Goal: Task Accomplishment & Management: Use online tool/utility

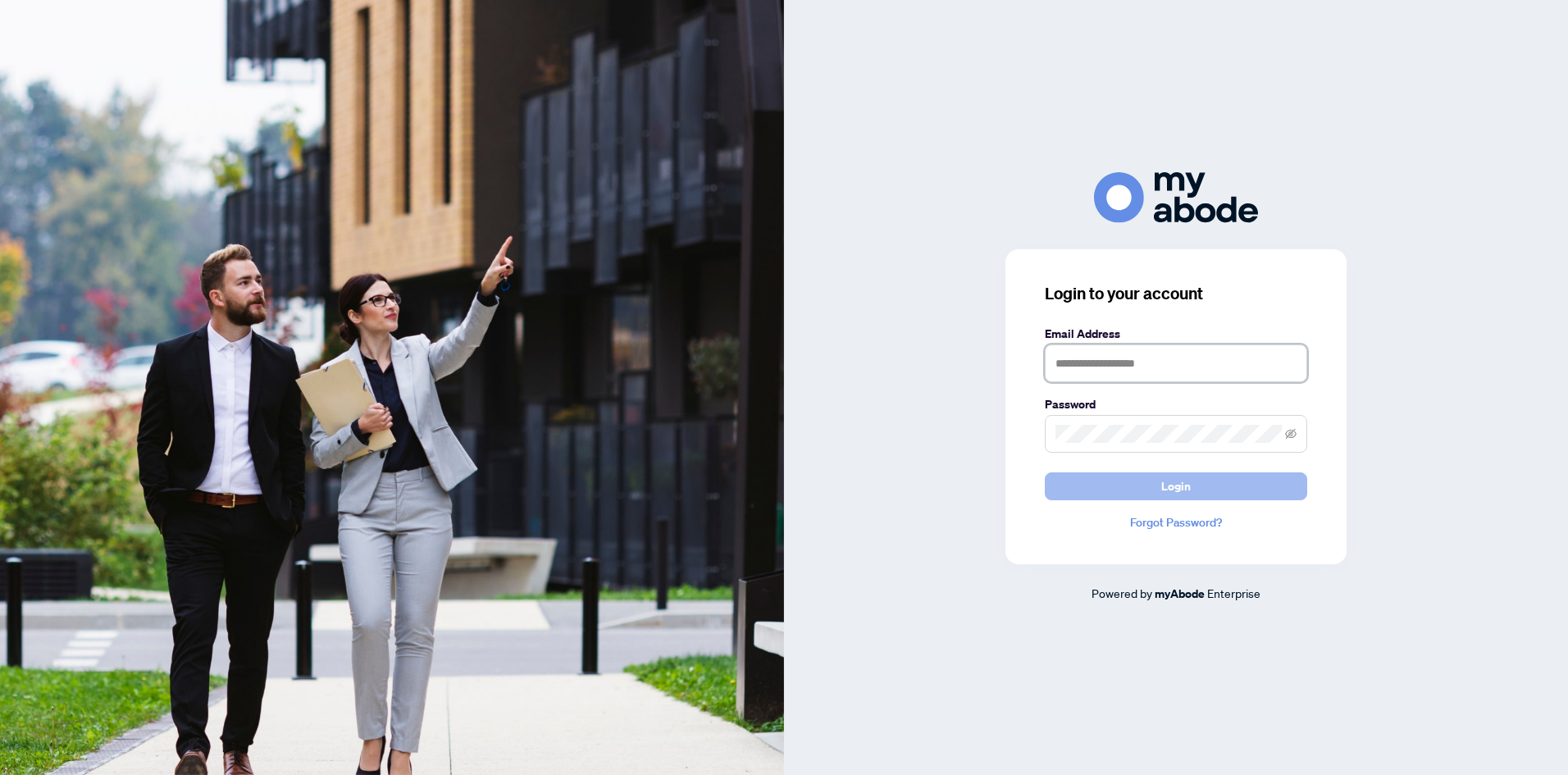
type input "**********"
click at [1178, 489] on span "Login" at bounding box center [1176, 486] width 30 height 26
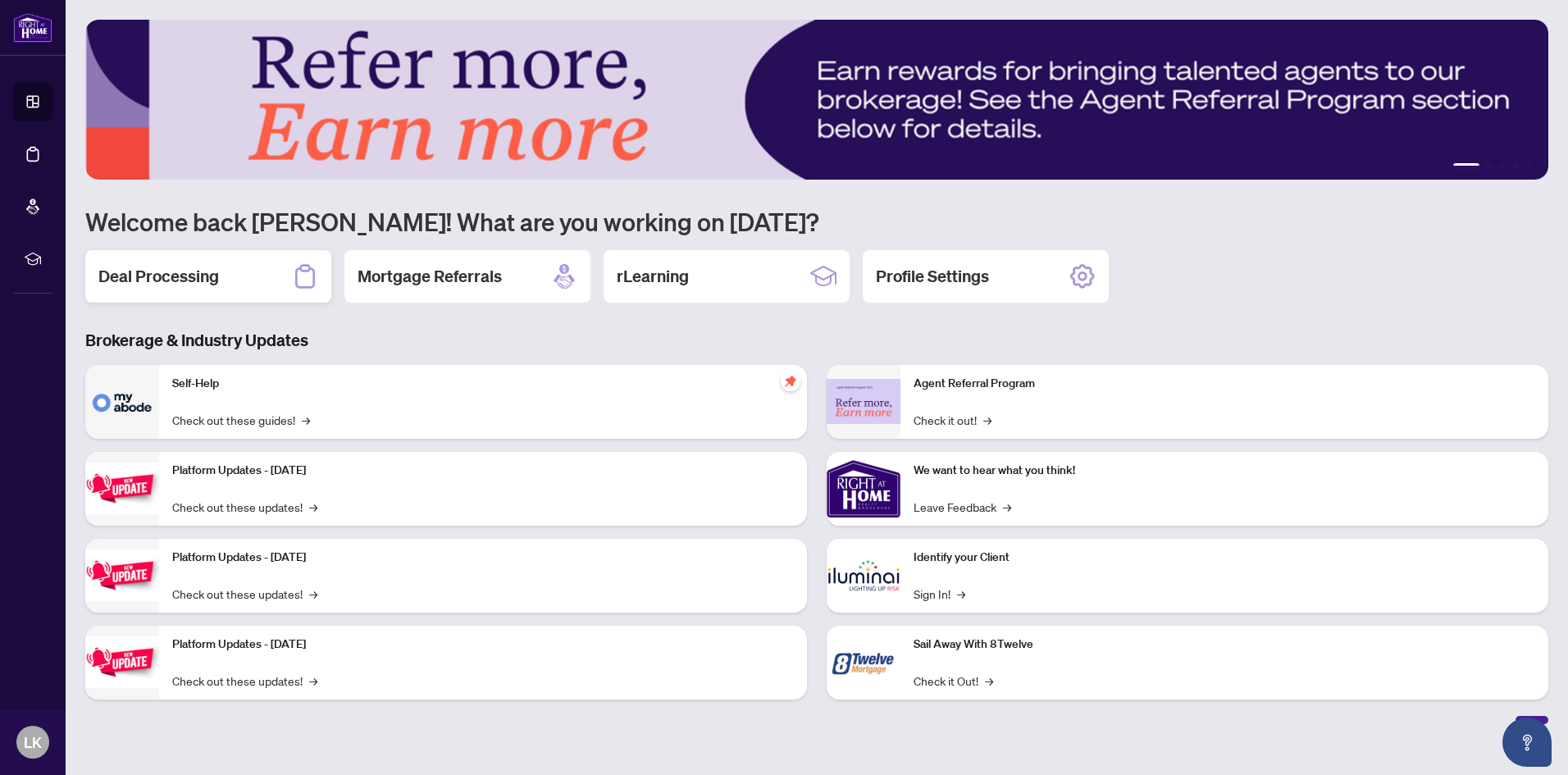
click at [226, 281] on div "Deal Processing" at bounding box center [209, 276] width 246 height 53
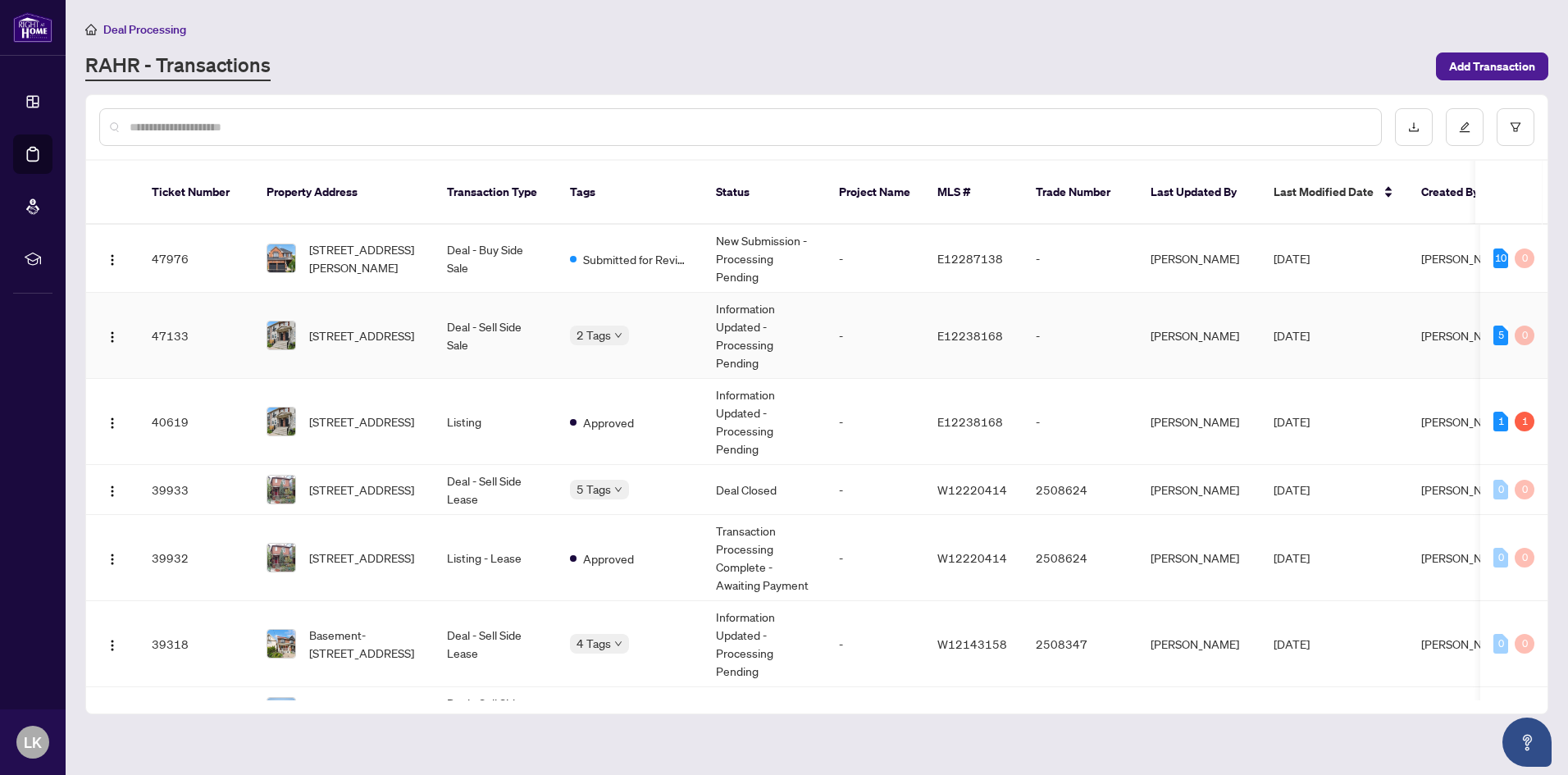
click at [548, 309] on td "Deal - Sell Side Sale" at bounding box center [495, 336] width 123 height 86
